Goal: Information Seeking & Learning: Learn about a topic

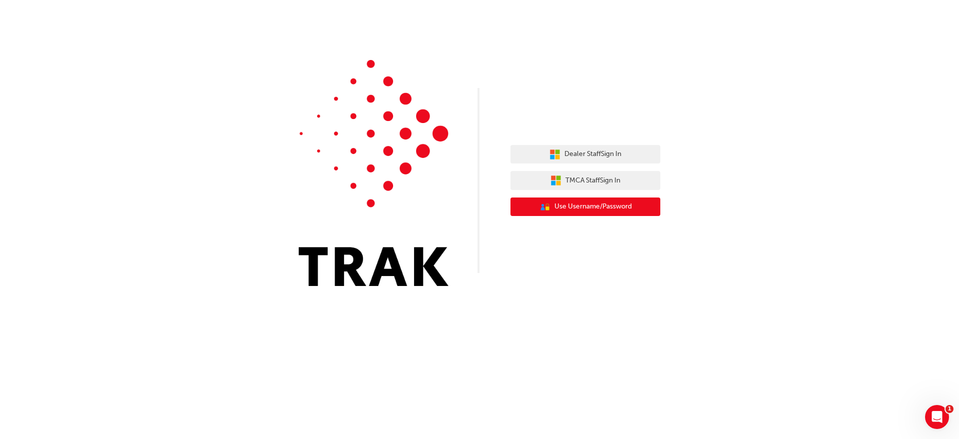
click at [598, 205] on span "Use Username/Password" at bounding box center [593, 206] width 77 height 11
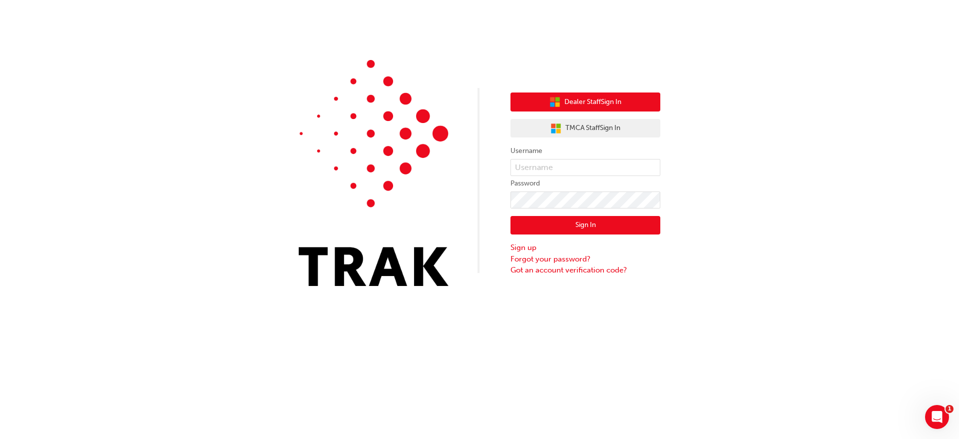
click at [588, 106] on span "Dealer Staff Sign In" at bounding box center [593, 101] width 57 height 11
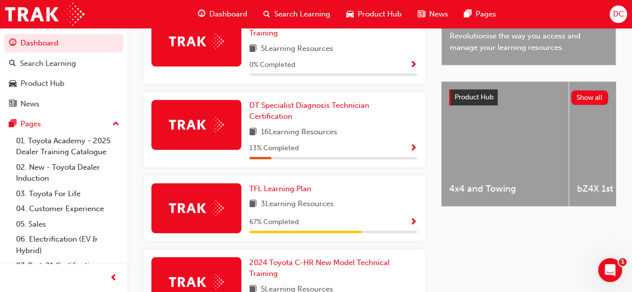
scroll to position [340, 0]
click at [412, 144] on span "Show Progress" at bounding box center [413, 148] width 7 height 9
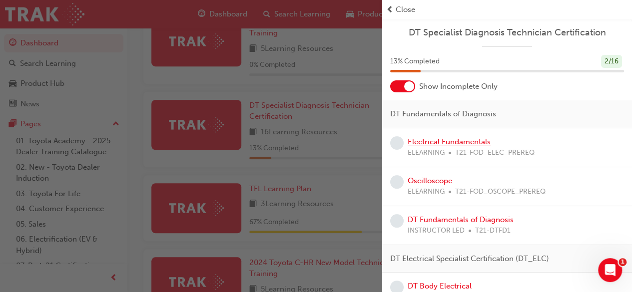
click at [431, 141] on link "Electrical Fundamentals" at bounding box center [449, 141] width 83 height 9
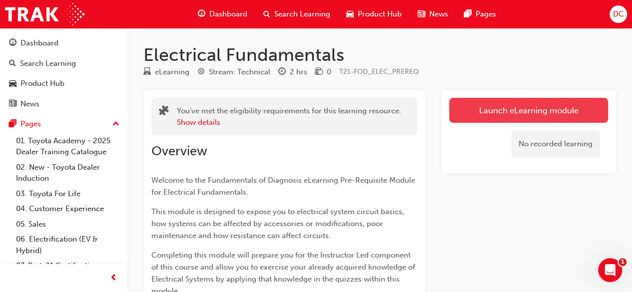
click at [483, 108] on link "Launch eLearning module" at bounding box center [528, 110] width 159 height 25
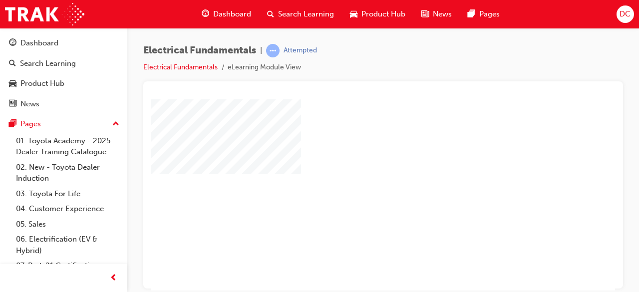
click at [355, 166] on div "play" at bounding box center [355, 166] width 0 height 0
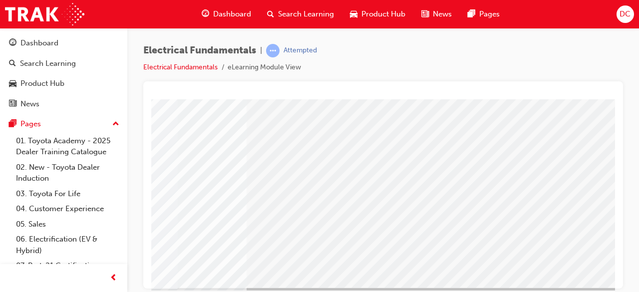
scroll to position [171, 223]
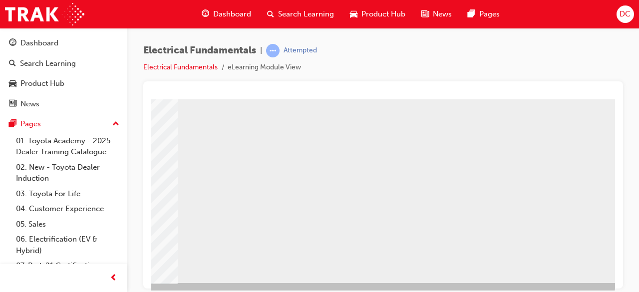
scroll to position [191, 223]
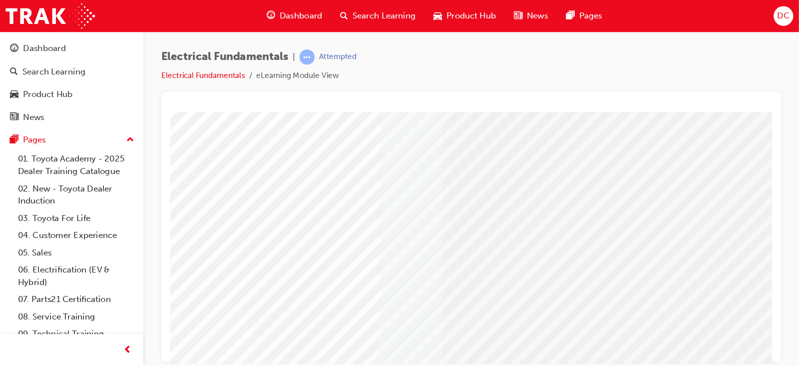
scroll to position [0, 0]
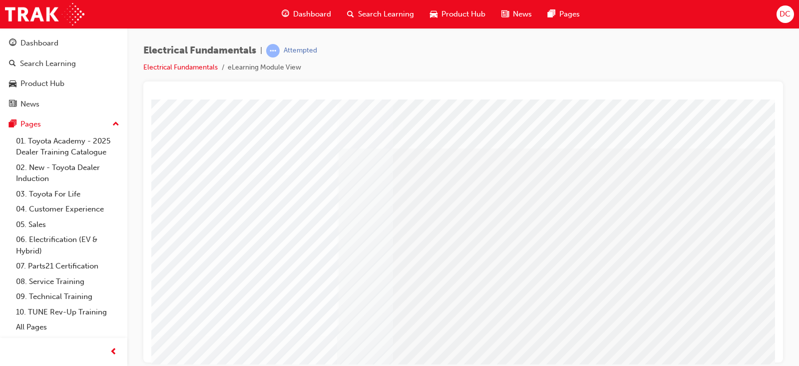
drag, startPoint x: 744, startPoint y: 99, endPoint x: 540, endPoint y: 177, distance: 218.7
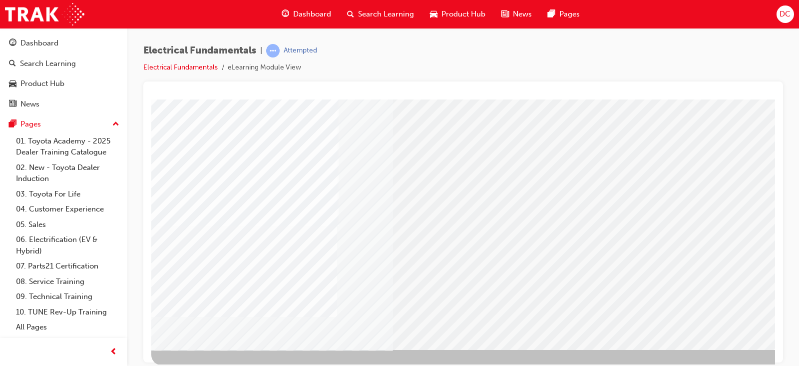
scroll to position [119, 0]
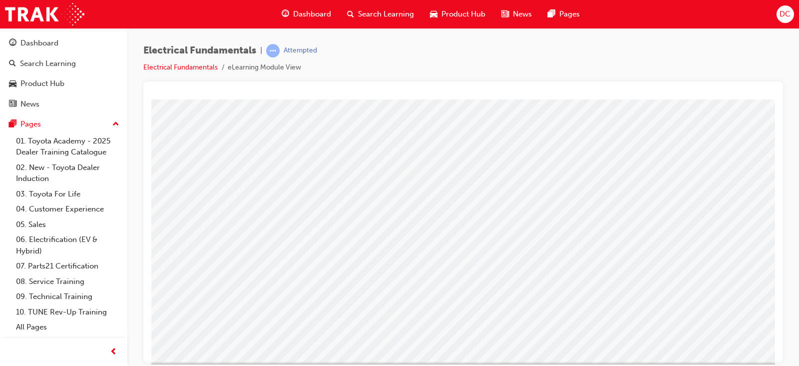
scroll to position [99, 0]
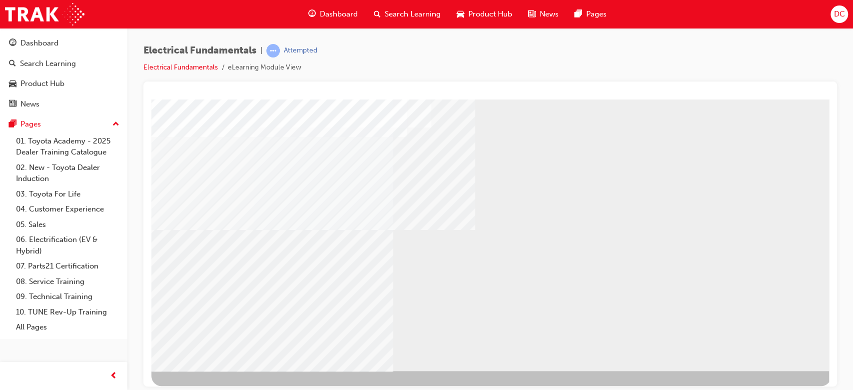
scroll to position [96, 0]
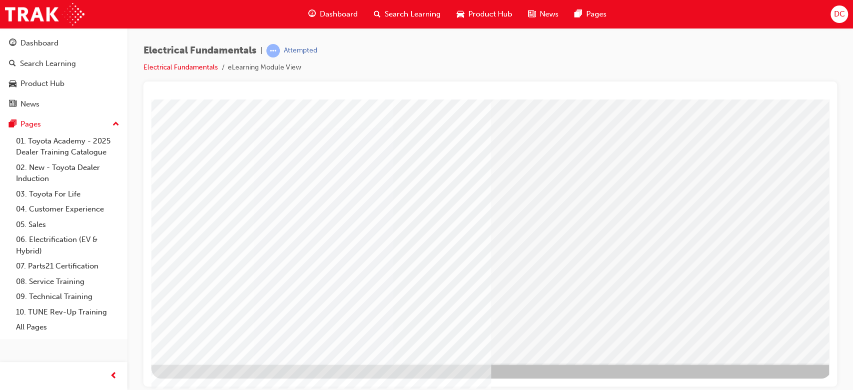
scroll to position [0, 0]
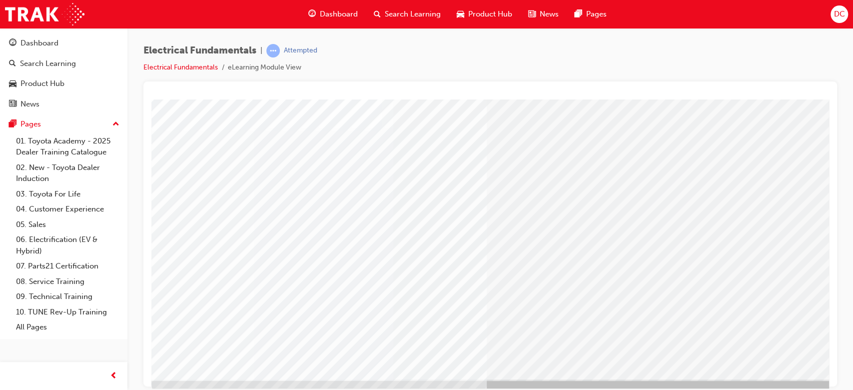
scroll to position [96, 0]
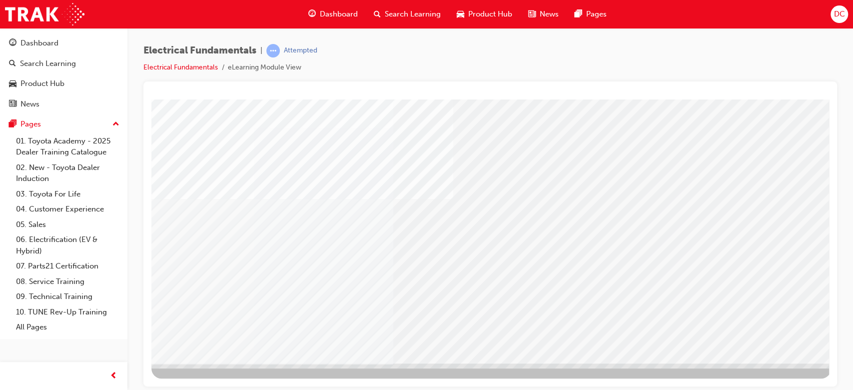
scroll to position [0, 0]
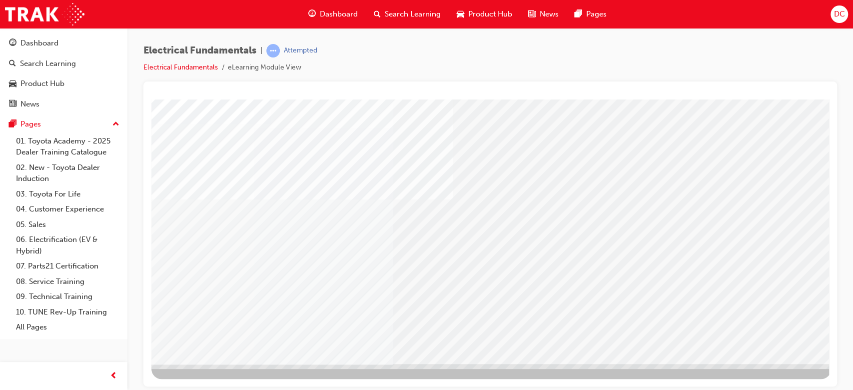
scroll to position [96, 0]
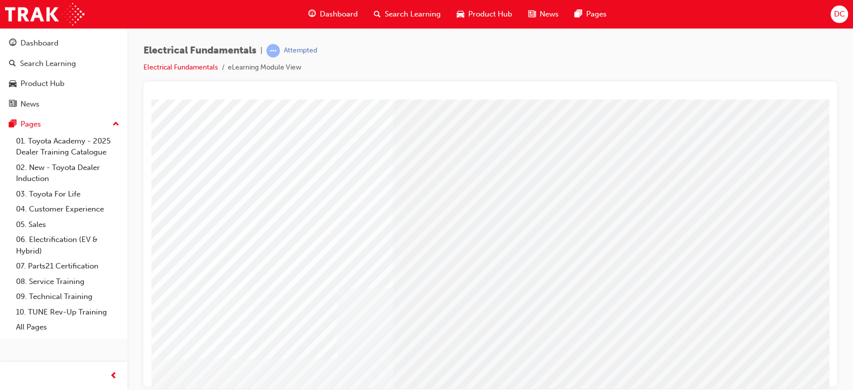
scroll to position [80, 0]
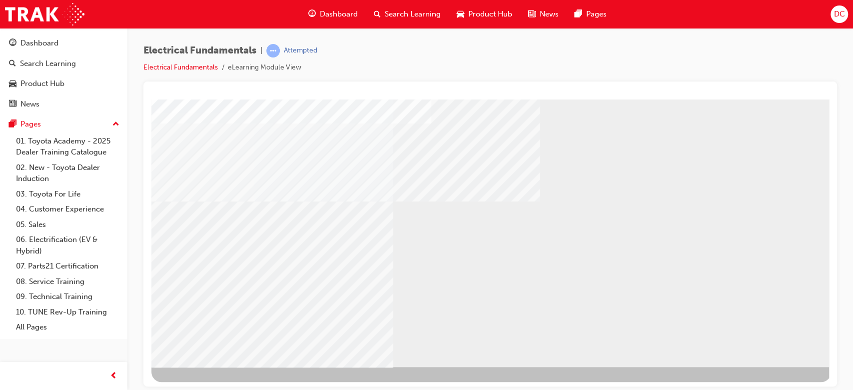
scroll to position [96, 0]
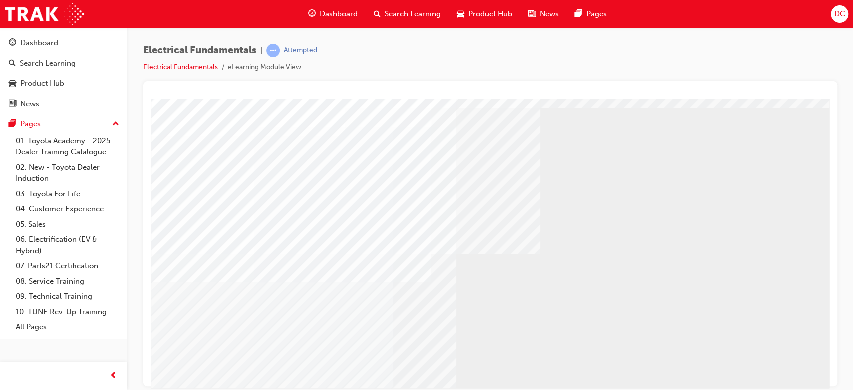
scroll to position [53, 0]
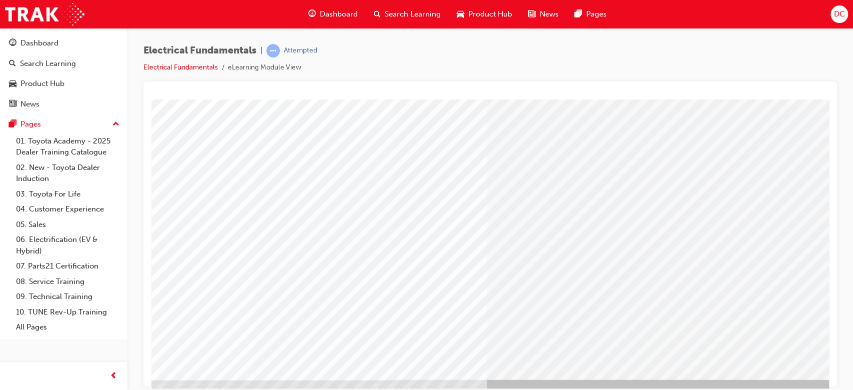
scroll to position [96, 0]
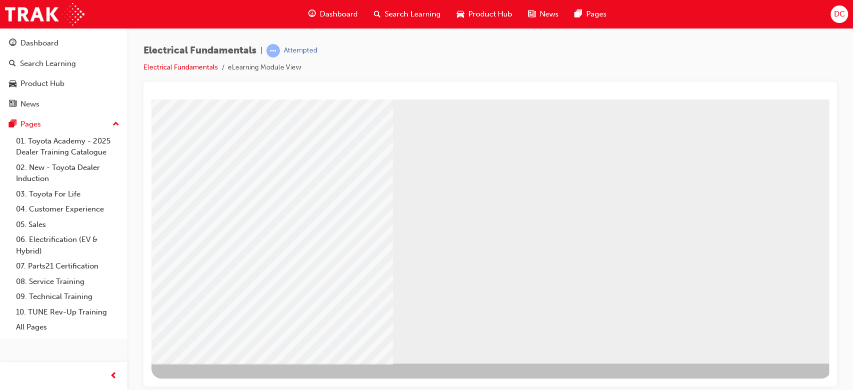
scroll to position [0, 0]
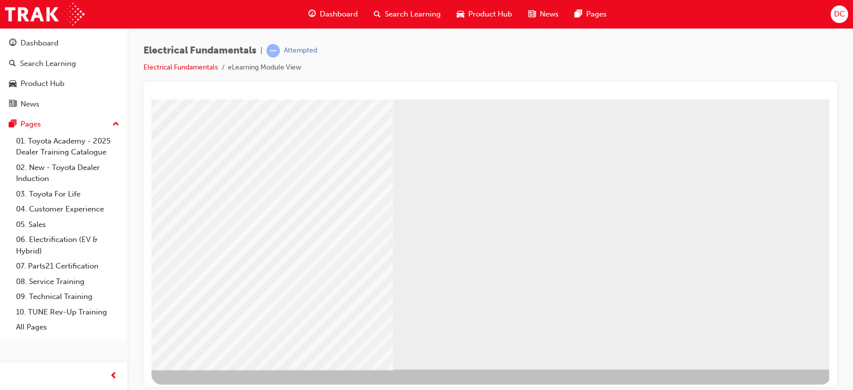
scroll to position [96, 0]
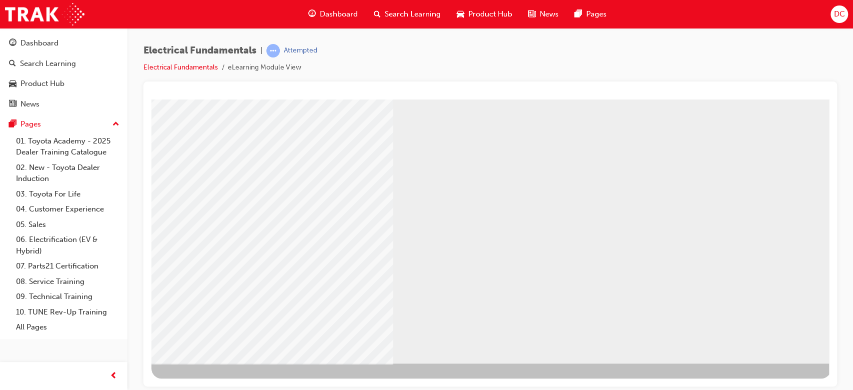
click at [214, 381] on div "NEXT Trigger this button to go to the next slide" at bounding box center [182, 390] width 63 height 18
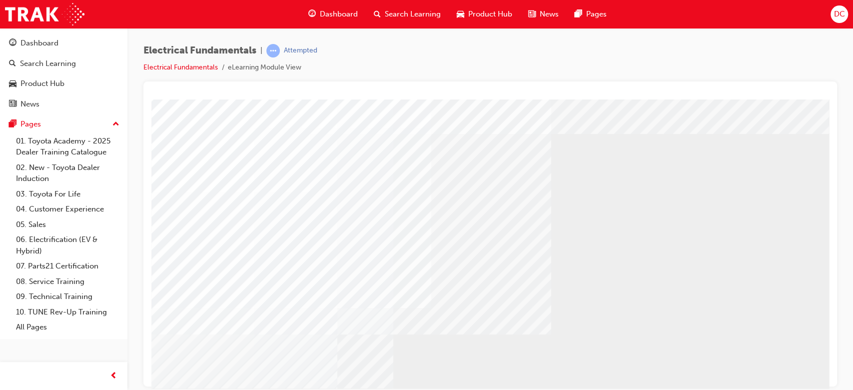
scroll to position [26, 0]
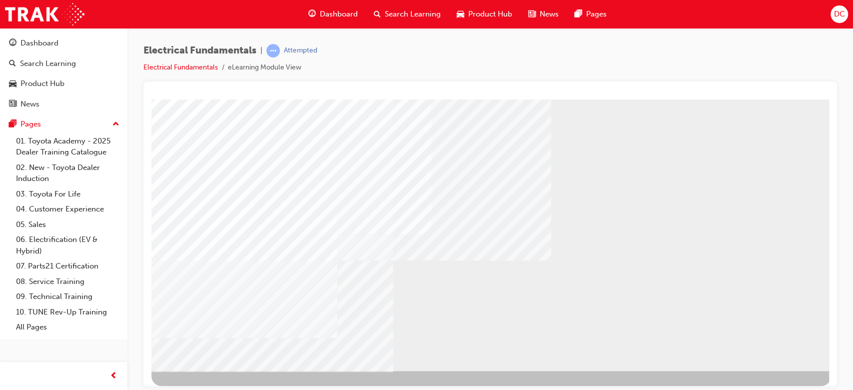
scroll to position [96, 0]
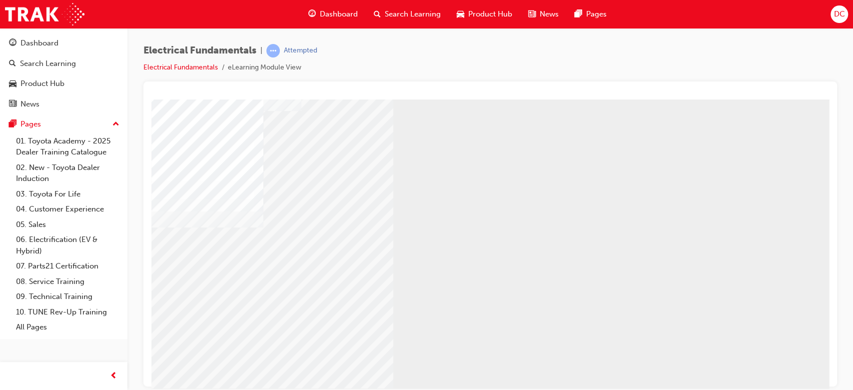
scroll to position [80, 0]
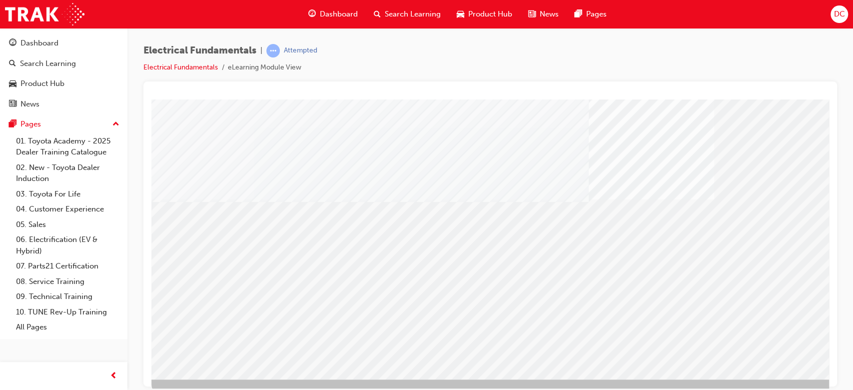
scroll to position [96, 0]
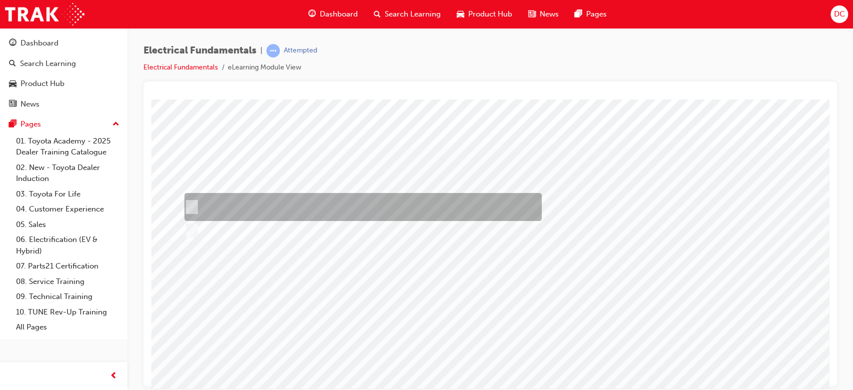
click at [193, 208] on input "True" at bounding box center [189, 206] width 11 height 11
checkbox input "true"
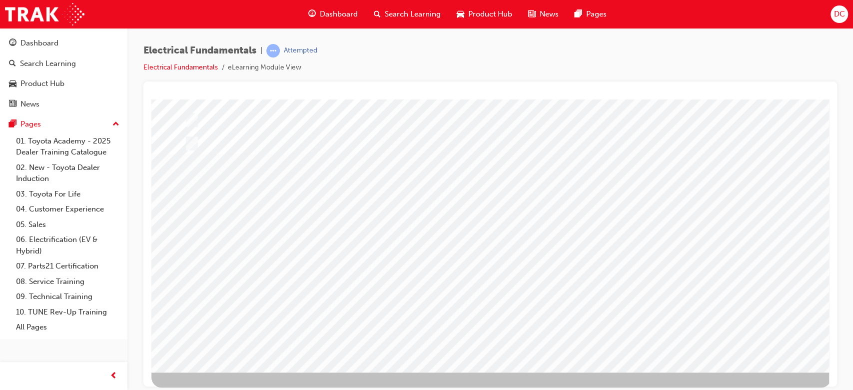
scroll to position [96, 0]
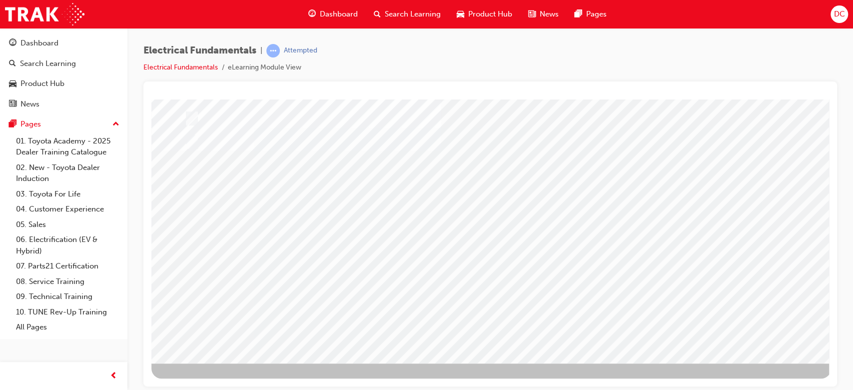
scroll to position [0, 0]
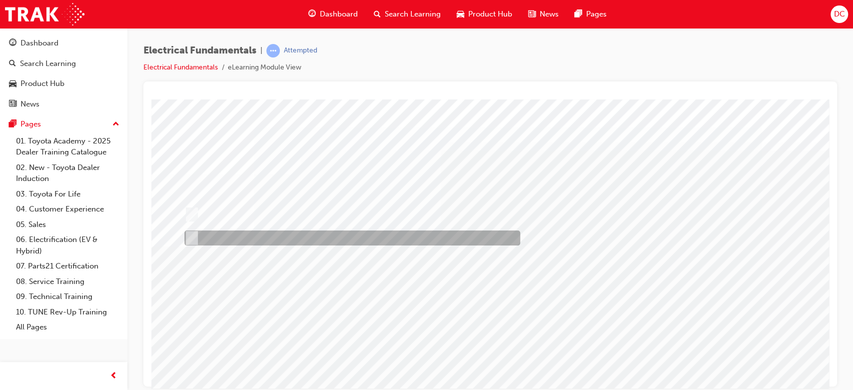
click at [195, 233] on div at bounding box center [350, 237] width 336 height 15
radio input "true"
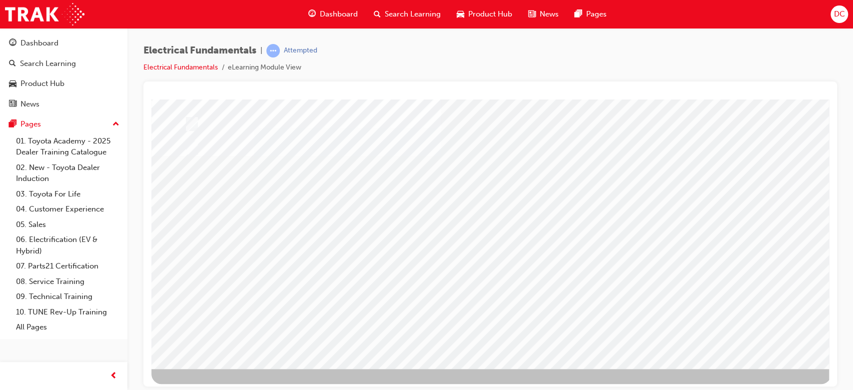
scroll to position [96, 0]
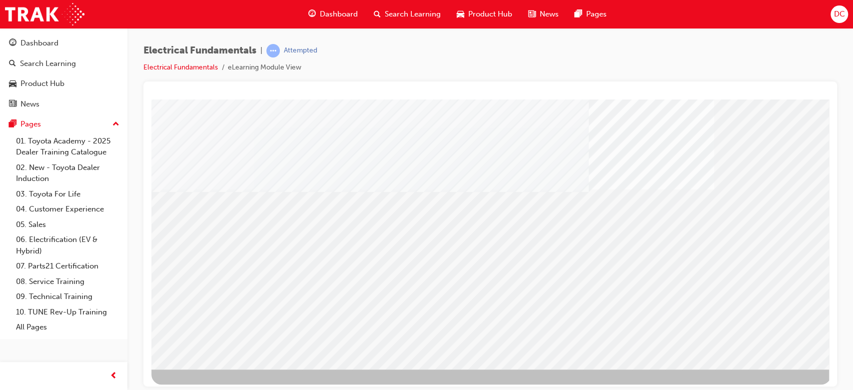
scroll to position [96, 0]
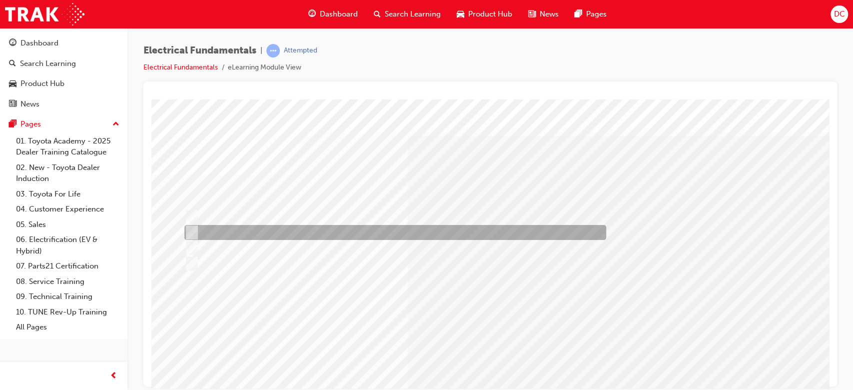
click at [192, 229] on input "A circuit which has become disrupted at a connector or at the wiring." at bounding box center [189, 232] width 11 height 11
radio input "true"
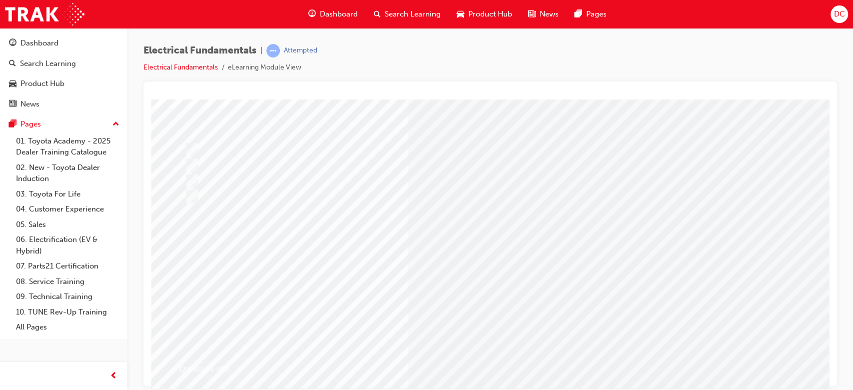
scroll to position [96, 0]
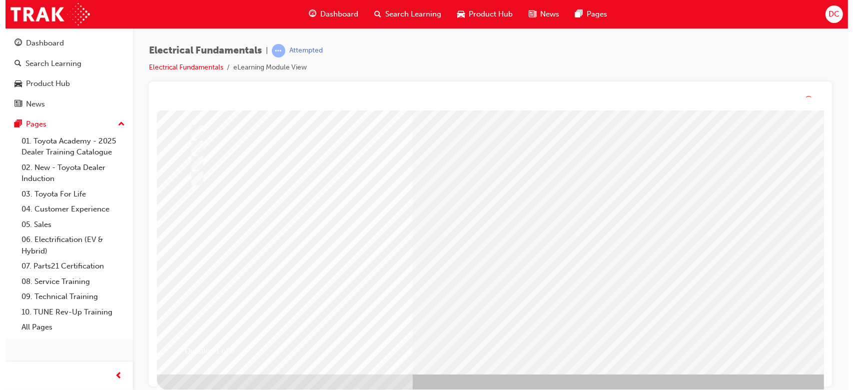
scroll to position [0, 0]
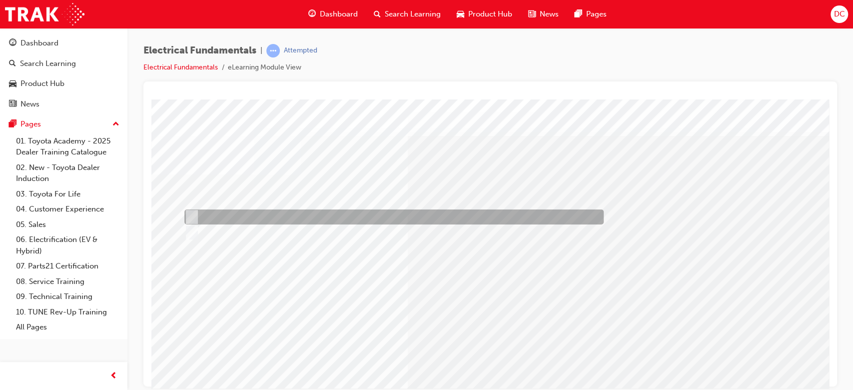
click at [195, 217] on div at bounding box center [391, 216] width 419 height 15
radio input "true"
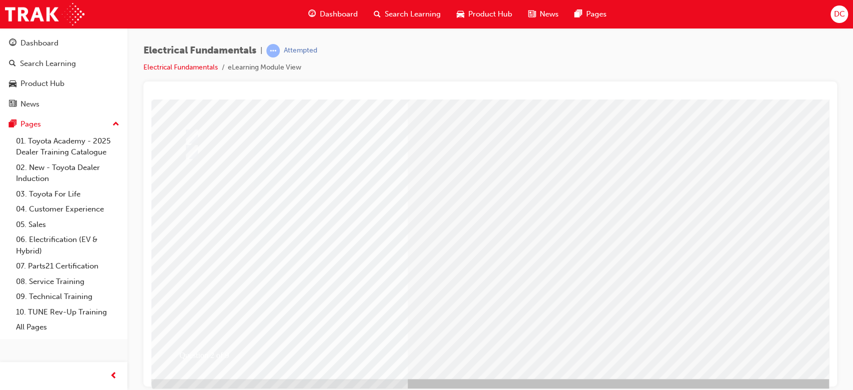
scroll to position [88, 0]
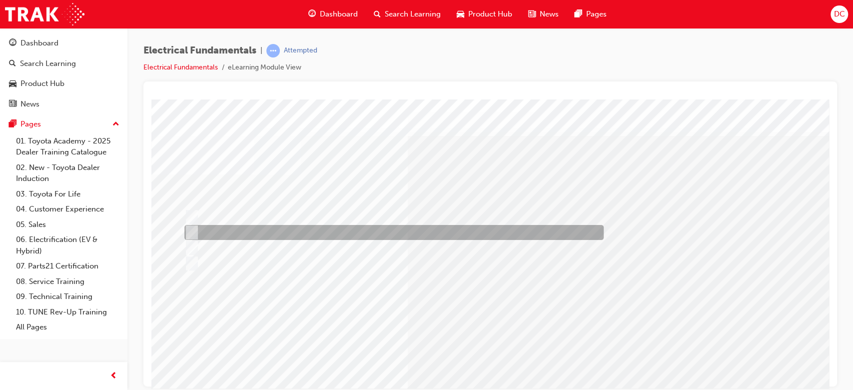
click at [194, 230] on input "A circuit which shows signs of intermittent/improper operation." at bounding box center [189, 232] width 11 height 11
radio input "true"
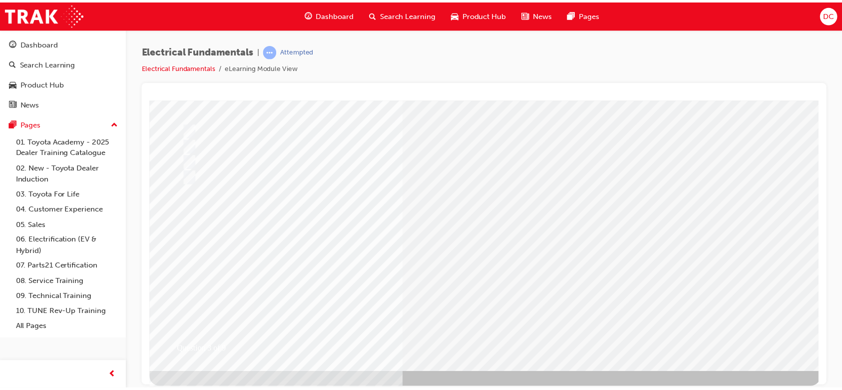
scroll to position [96, 0]
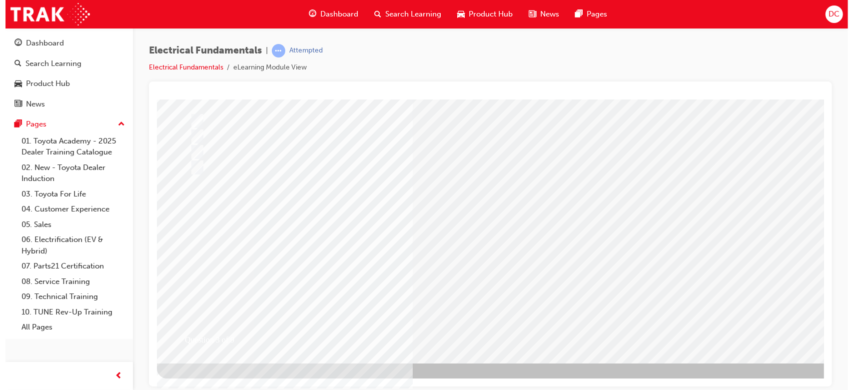
scroll to position [0, 0]
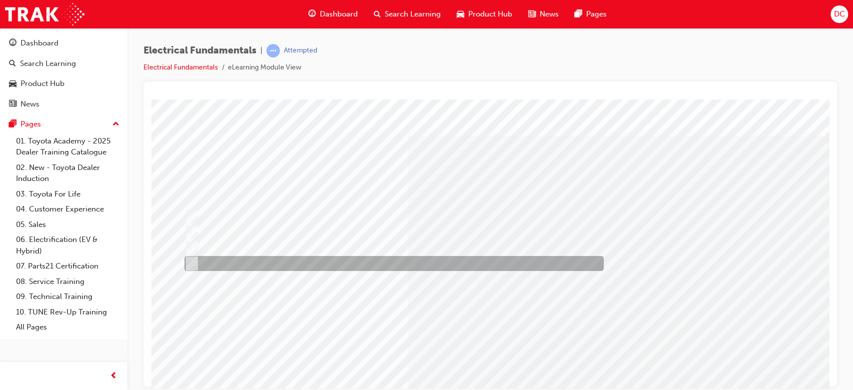
click at [196, 259] on div at bounding box center [391, 263] width 419 height 15
radio input "true"
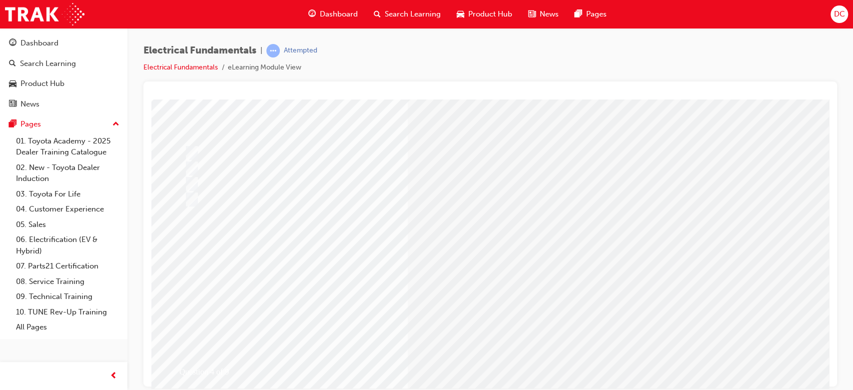
scroll to position [80, 0]
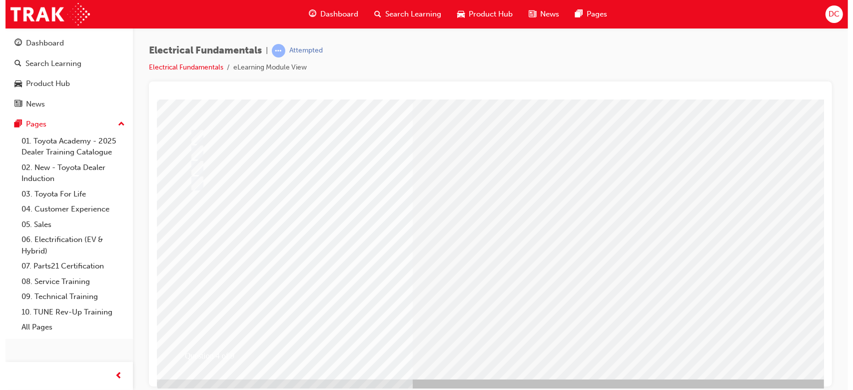
scroll to position [0, 0]
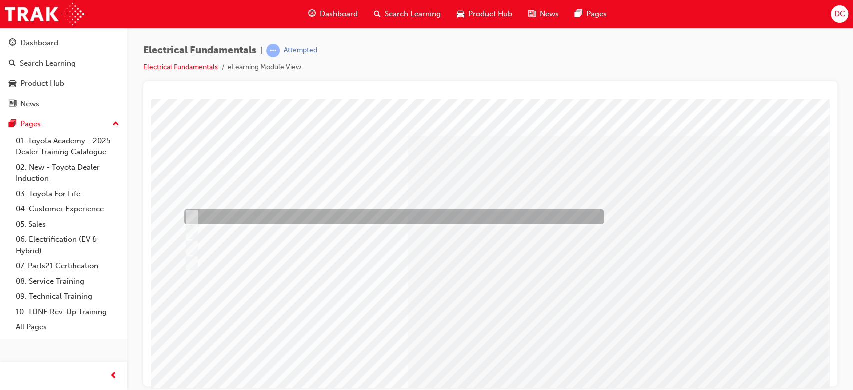
click at [196, 212] on div at bounding box center [391, 216] width 419 height 15
radio input "true"
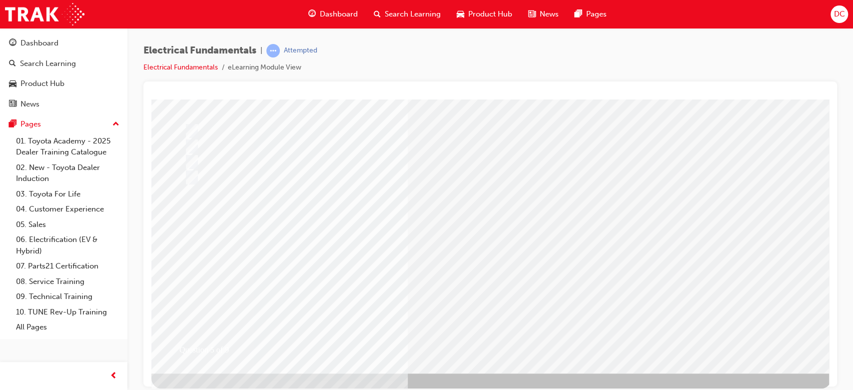
scroll to position [96, 0]
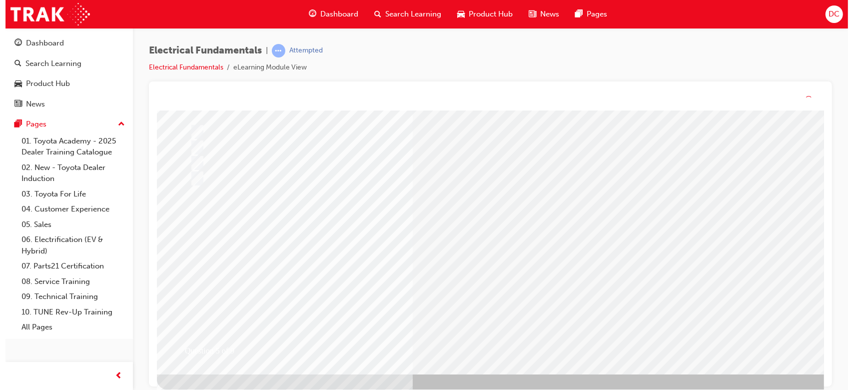
scroll to position [0, 0]
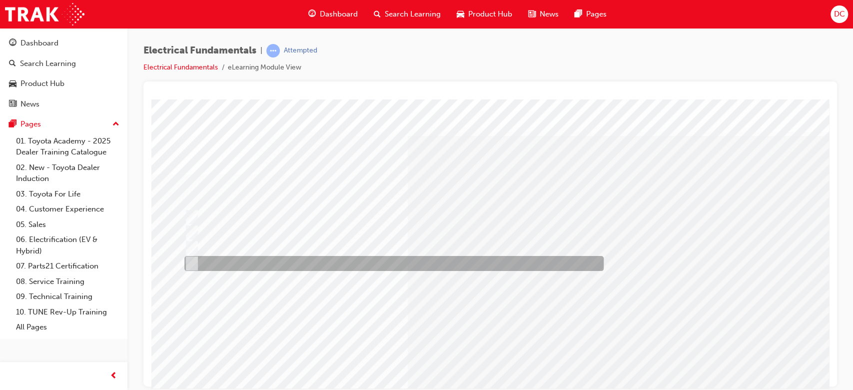
click at [189, 267] on input "All of the answers above." at bounding box center [189, 263] width 11 height 11
radio input "true"
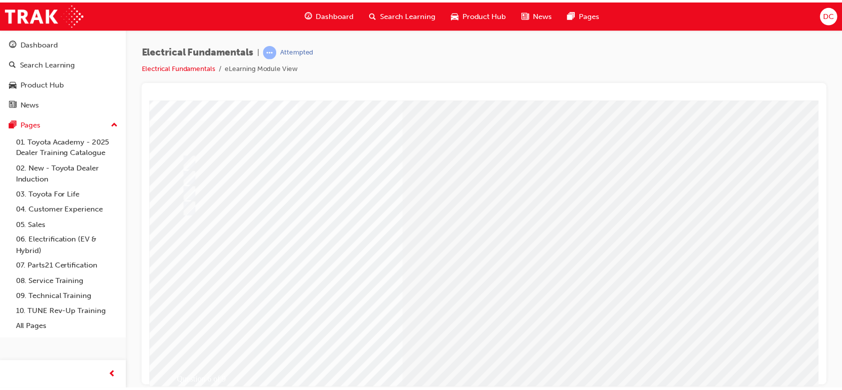
scroll to position [80, 0]
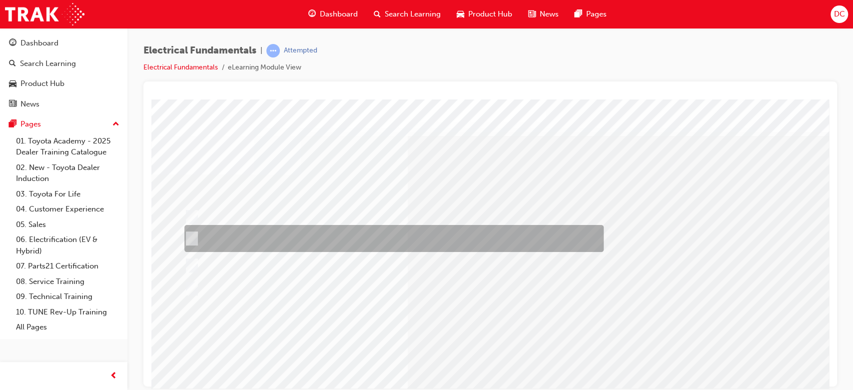
click at [189, 238] on input "The added resistance provides a new path for current to flow lowering\3the tota…" at bounding box center [189, 238] width 11 height 11
radio input "true"
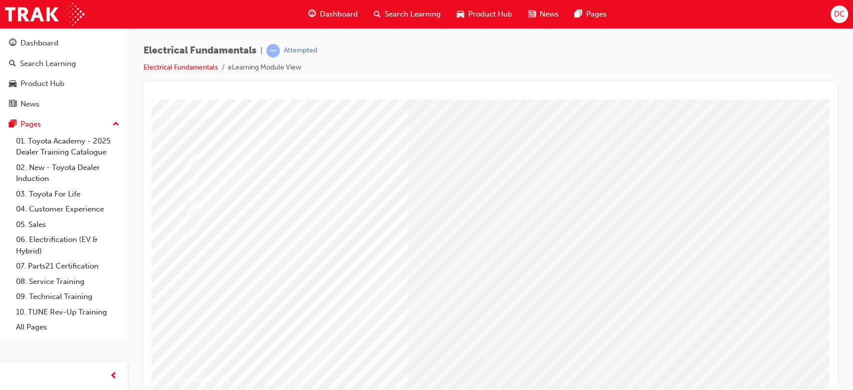
scroll to position [80, 0]
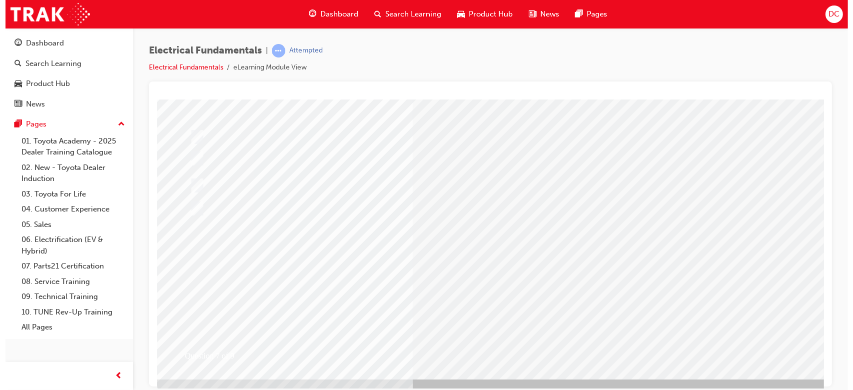
scroll to position [0, 0]
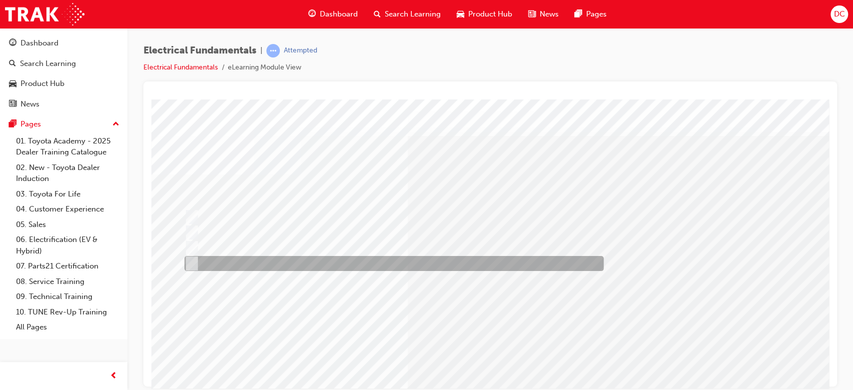
click at [196, 262] on div at bounding box center [391, 263] width 419 height 15
radio input "true"
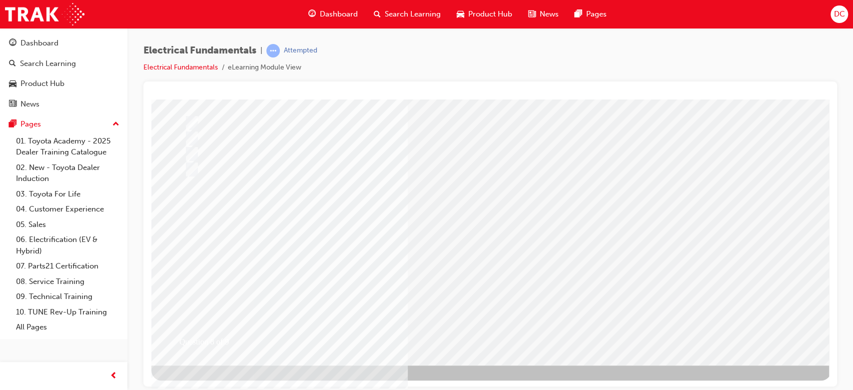
scroll to position [96, 0]
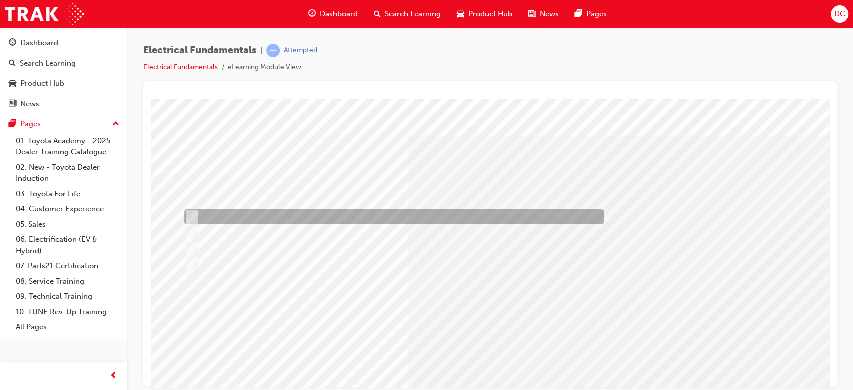
click at [191, 217] on input "Current flow increases." at bounding box center [189, 216] width 11 height 11
radio input "true"
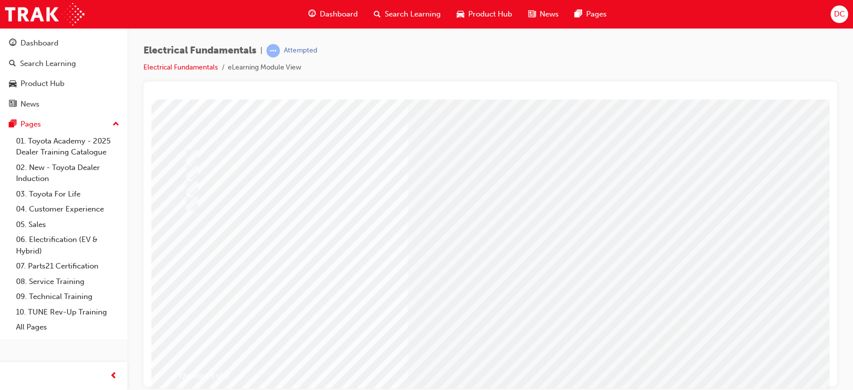
scroll to position [80, 0]
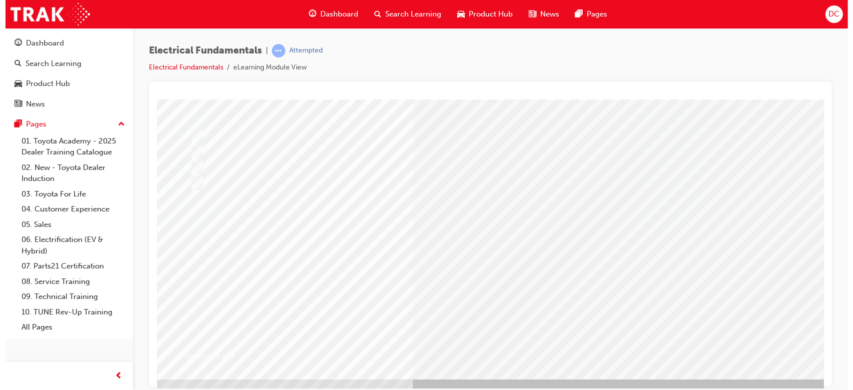
scroll to position [0, 0]
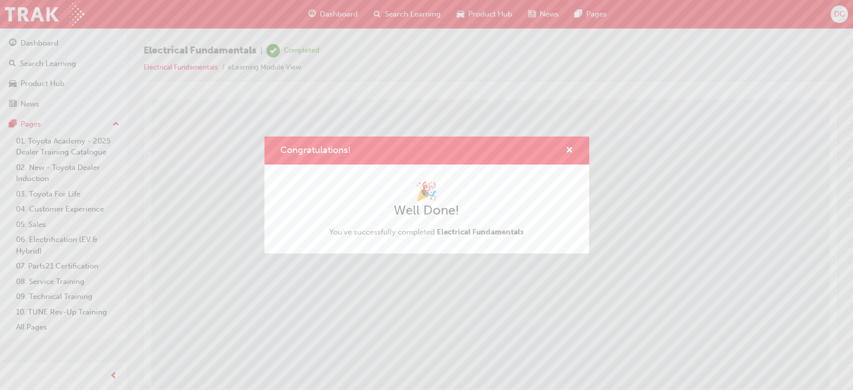
click at [820, 374] on div "Congratulations! 🎉 Well Done! You've successfully completed Electrical Fundamen…" at bounding box center [426, 195] width 853 height 390
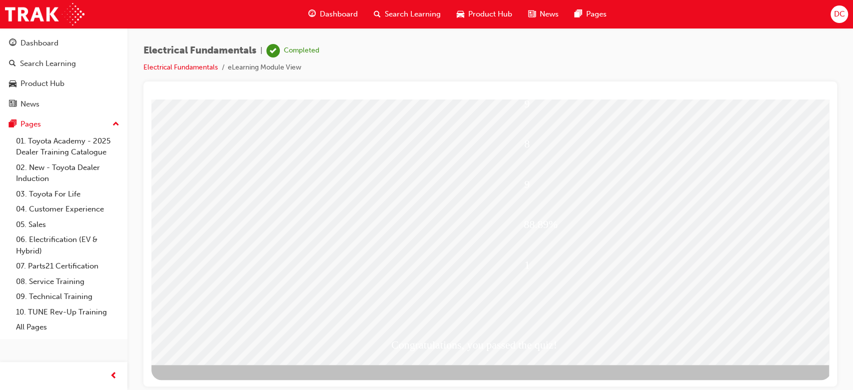
scroll to position [96, 0]
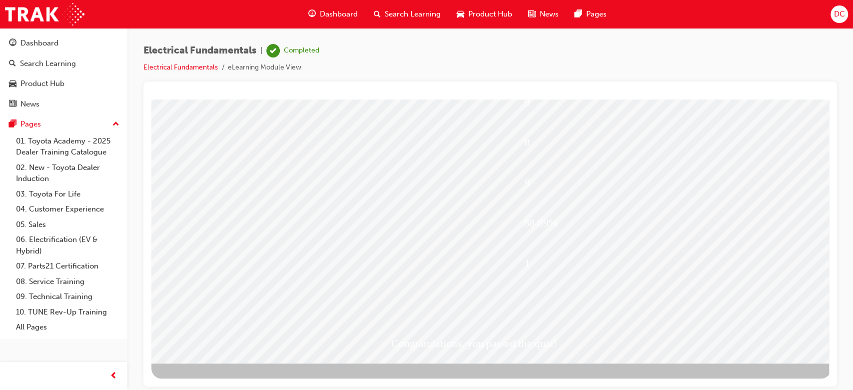
click at [342, 6] on div "Dashboard" at bounding box center [332, 14] width 65 height 20
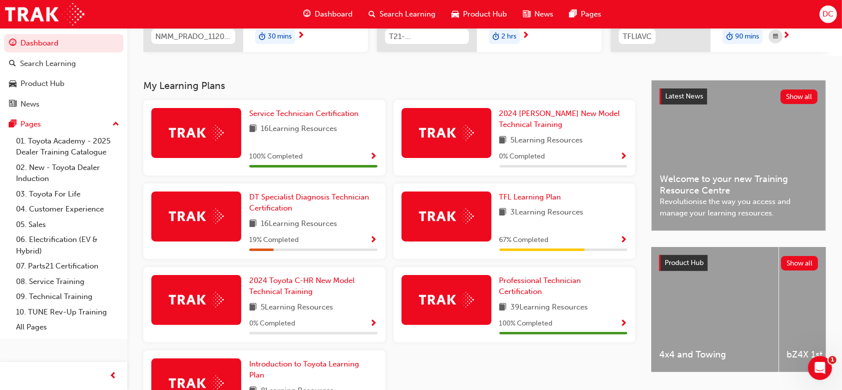
scroll to position [186, 0]
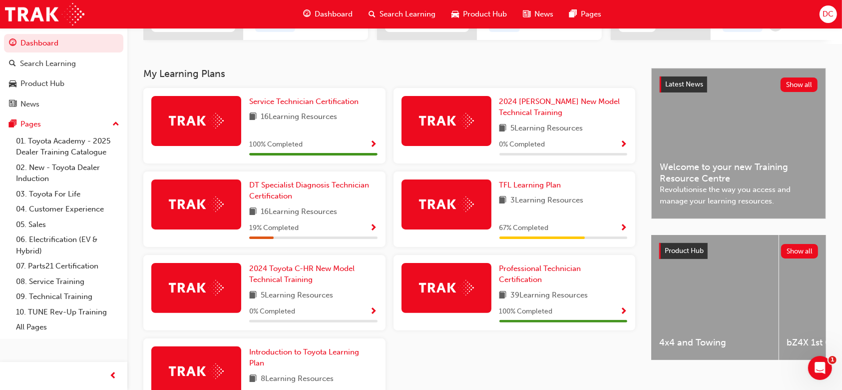
click at [372, 229] on span "Show Progress" at bounding box center [373, 228] width 7 height 9
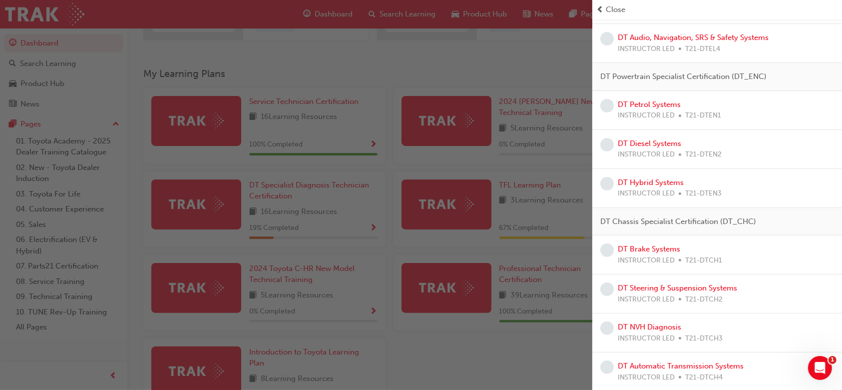
scroll to position [0, 0]
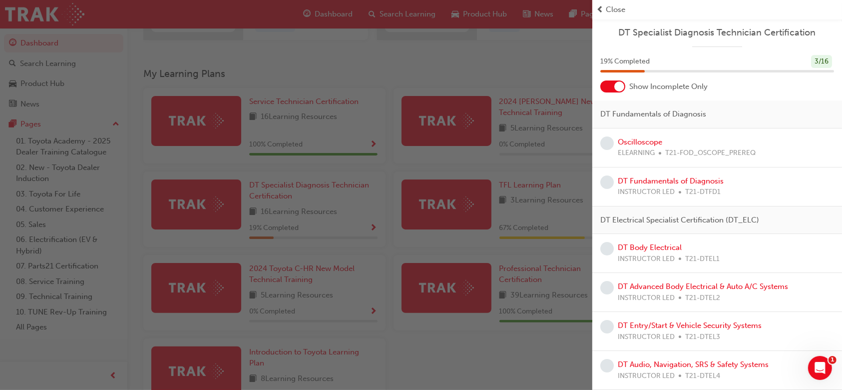
click at [453, 365] on div "button" at bounding box center [296, 195] width 592 height 390
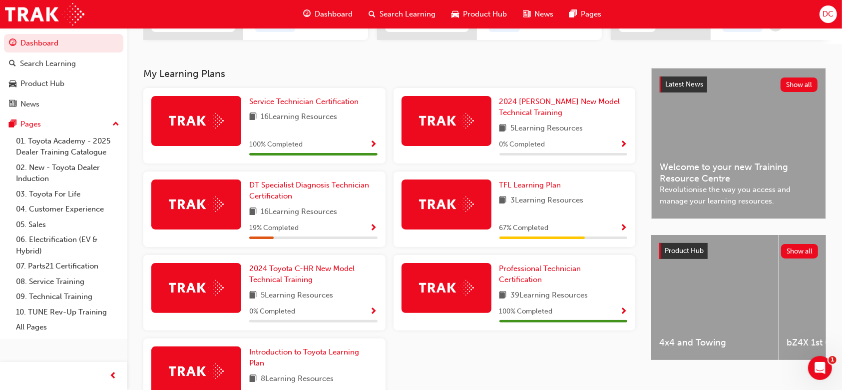
click at [374, 316] on span "Show Progress" at bounding box center [373, 311] width 7 height 9
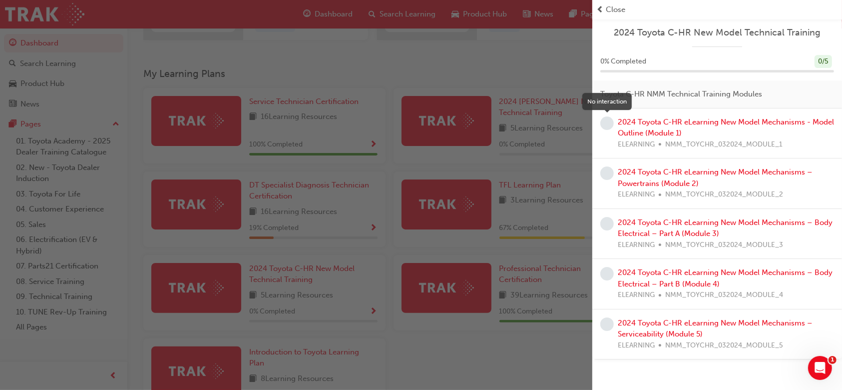
click at [609, 121] on span "learningRecordVerb_NONE-icon" at bounding box center [606, 122] width 13 height 13
click at [638, 124] on link "2024 Toyota C-HR eLearning New Model Mechanisms - Model Outline (Module 1)" at bounding box center [726, 127] width 216 height 20
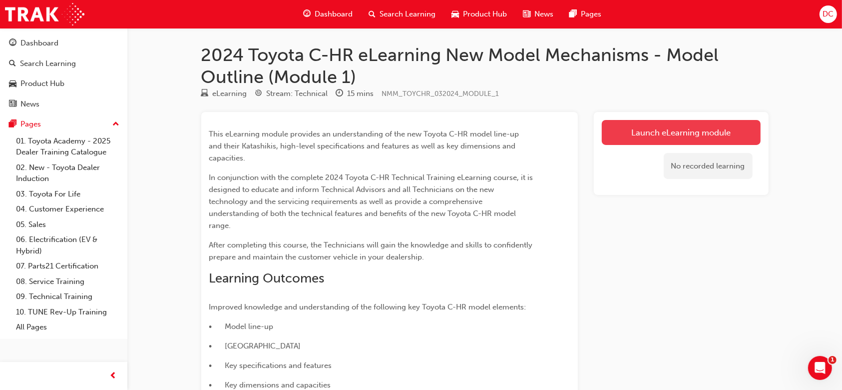
click at [691, 126] on link "Launch eLearning module" at bounding box center [681, 132] width 159 height 25
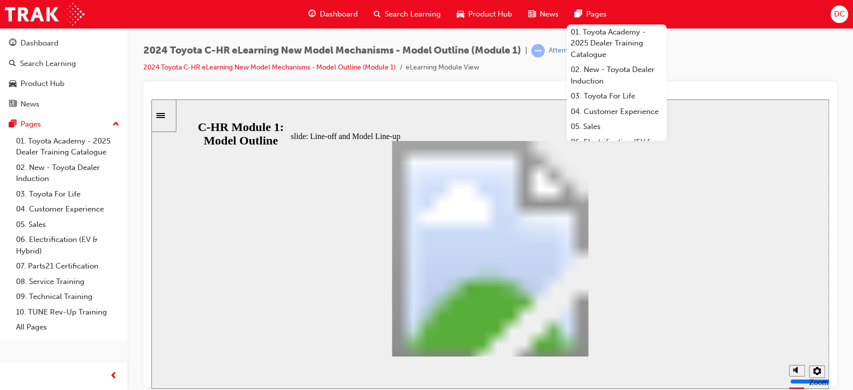
click at [329, 19] on span "Dashboard" at bounding box center [339, 13] width 38 height 11
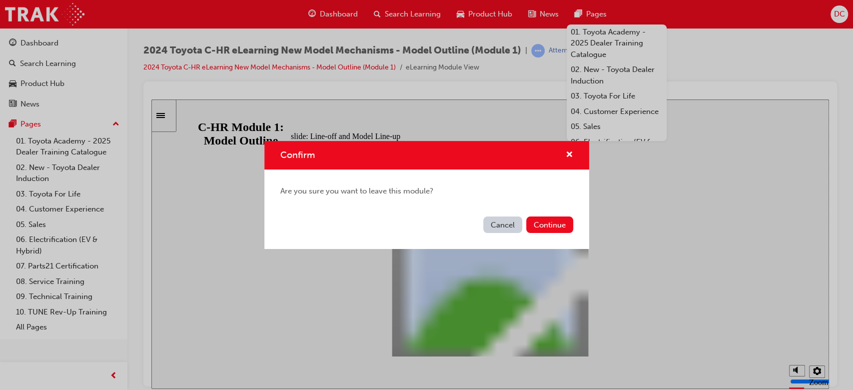
click at [500, 221] on button "Cancel" at bounding box center [502, 224] width 39 height 16
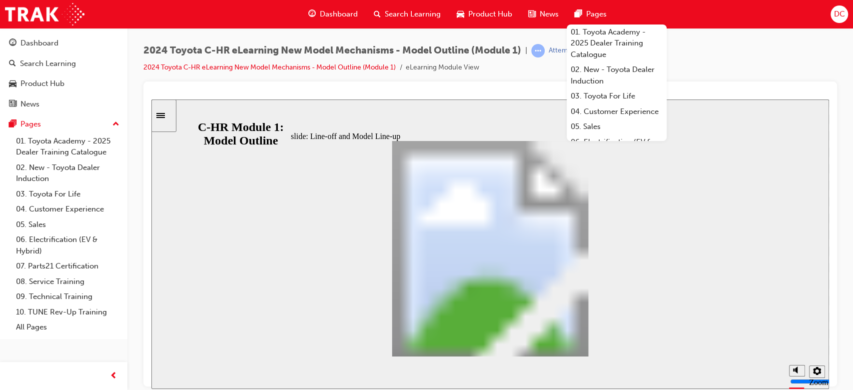
click at [337, 10] on span "Dashboard" at bounding box center [339, 13] width 38 height 11
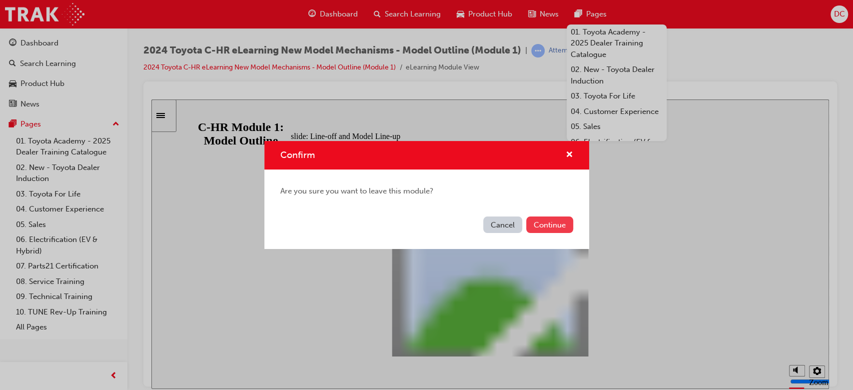
click at [562, 221] on button "Continue" at bounding box center [549, 224] width 47 height 16
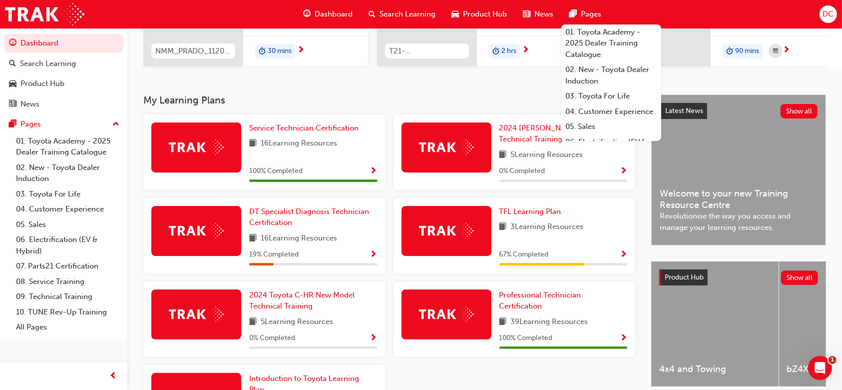
scroll to position [186, 0]
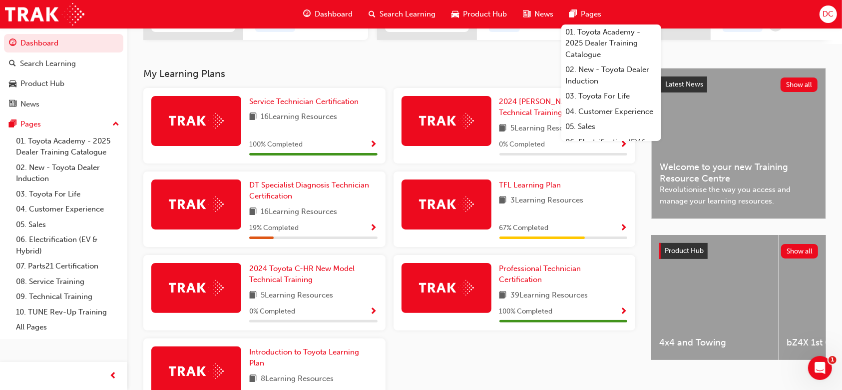
click at [624, 233] on span "Show Progress" at bounding box center [623, 228] width 7 height 9
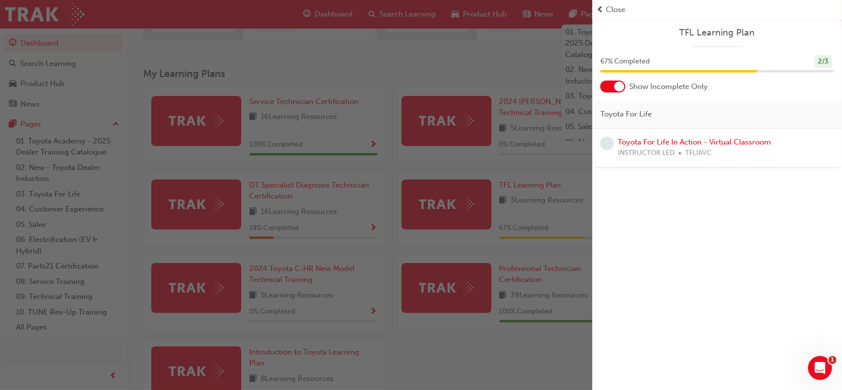
click at [656, 151] on span "INSTRUCTOR LED" at bounding box center [646, 152] width 57 height 11
drag, startPoint x: 637, startPoint y: 134, endPoint x: 649, endPoint y: 143, distance: 15.7
click at [649, 143] on div "Toyota For Life In Action - Virtual Classroom INSTRUCTOR LED TFLIAVC" at bounding box center [717, 147] width 250 height 39
click at [664, 144] on link "Toyota For Life In Action - Virtual Classroom" at bounding box center [694, 141] width 153 height 9
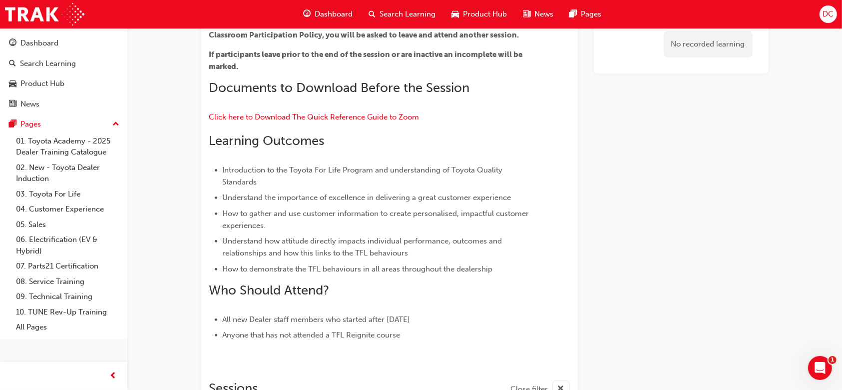
scroll to position [240, 0]
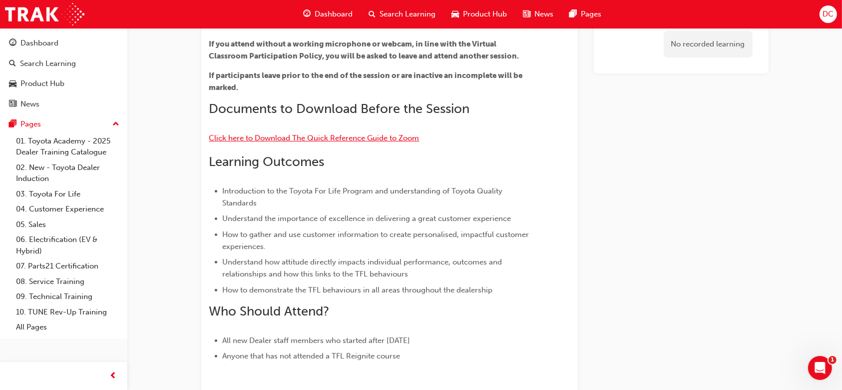
click at [390, 141] on span "Click here to Download The Quick Reference Guide to Zoom" at bounding box center [314, 137] width 210 height 9
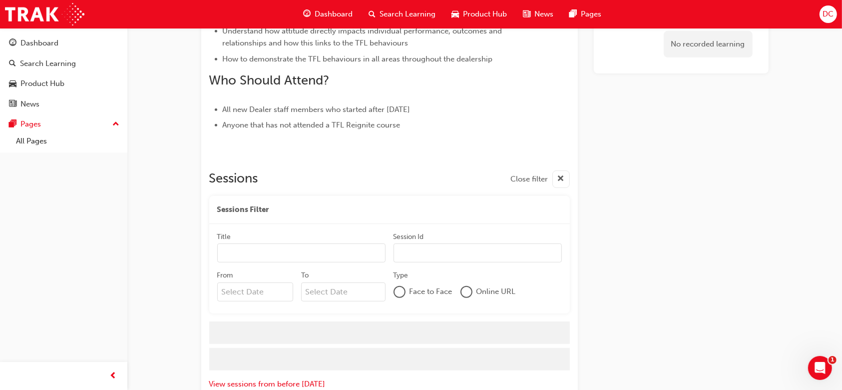
scroll to position [482, 0]
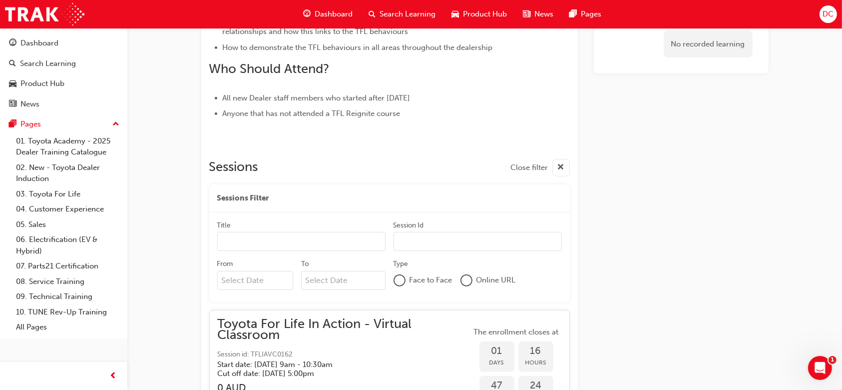
click at [328, 12] on span "Dashboard" at bounding box center [334, 13] width 38 height 11
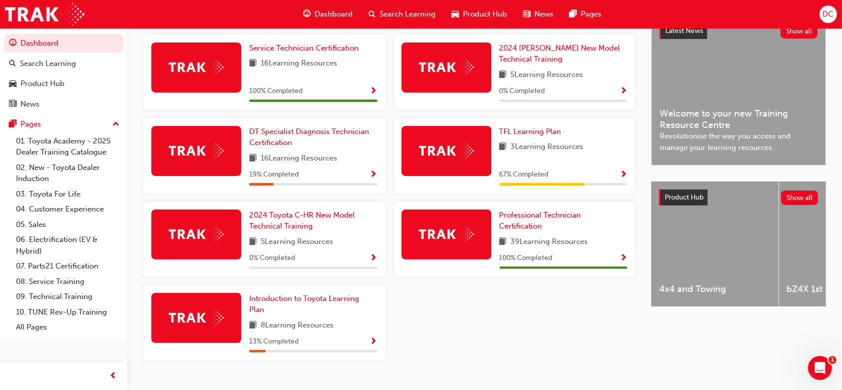
scroll to position [265, 0]
